Goal: Find specific page/section: Find specific page/section

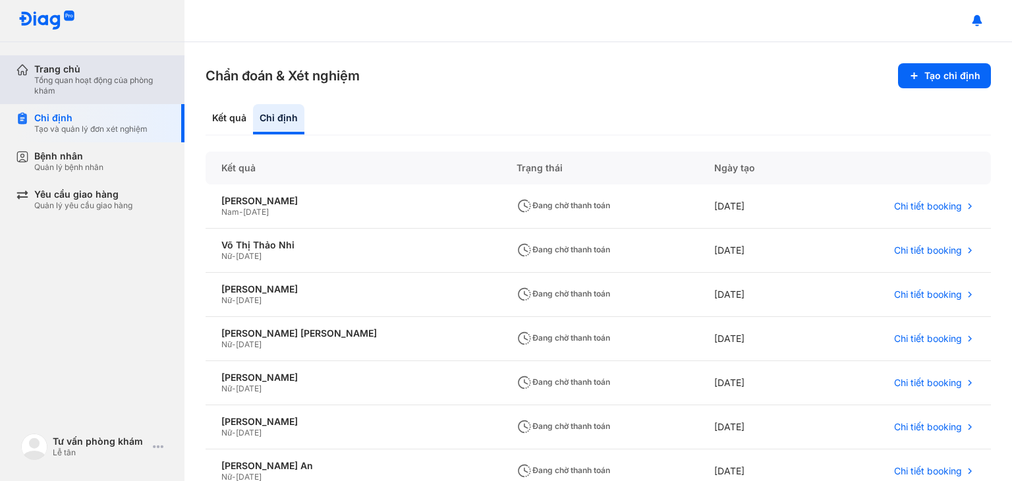
click at [59, 90] on div "Tổng quan hoạt động của phòng khám" at bounding box center [101, 85] width 134 height 21
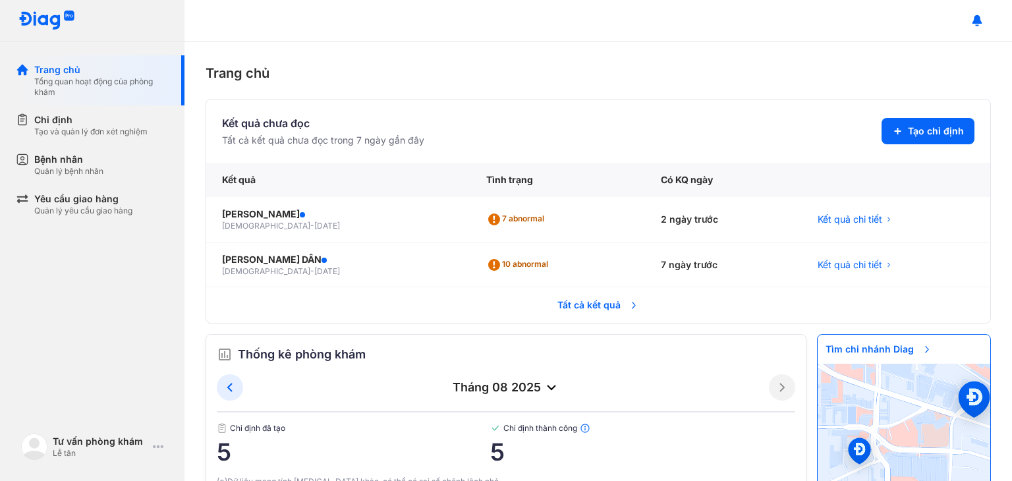
click at [611, 310] on span "Tất cả kết quả" at bounding box center [597, 304] width 97 height 29
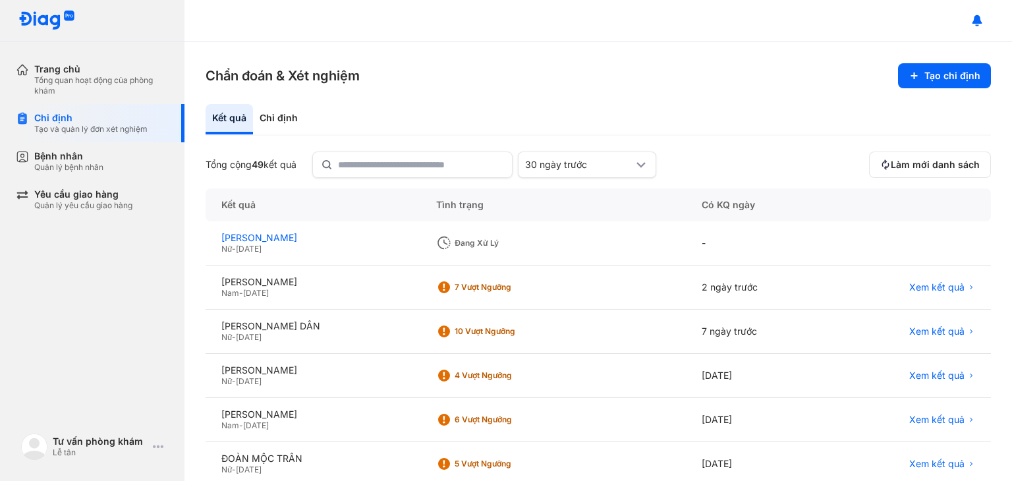
click at [363, 242] on div "TRẦN THỊ HOÀI THƯƠNG" at bounding box center [312, 238] width 183 height 12
click at [296, 244] on div "Nữ - 09/01/2000" at bounding box center [312, 249] width 183 height 11
